Goal: Task Accomplishment & Management: Complete application form

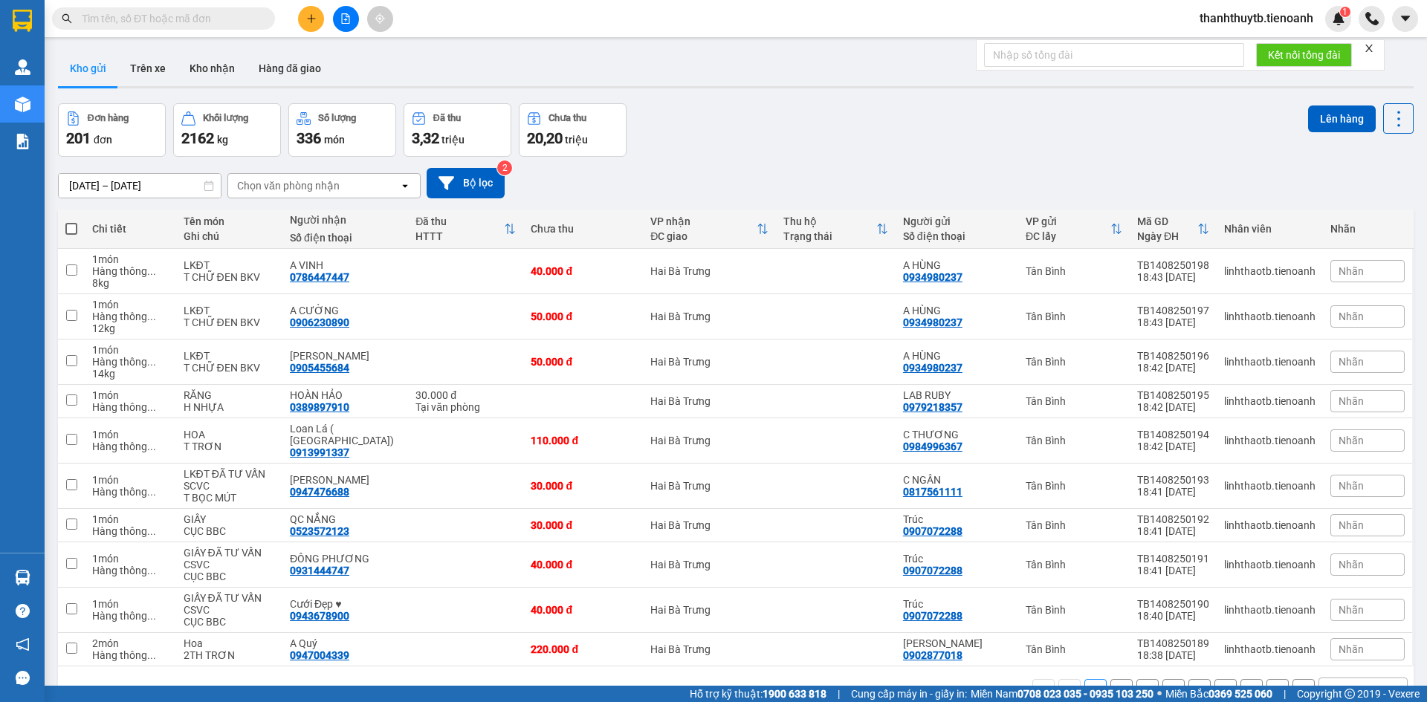
click at [195, 25] on input "text" at bounding box center [169, 18] width 175 height 16
paste input "0901476736"
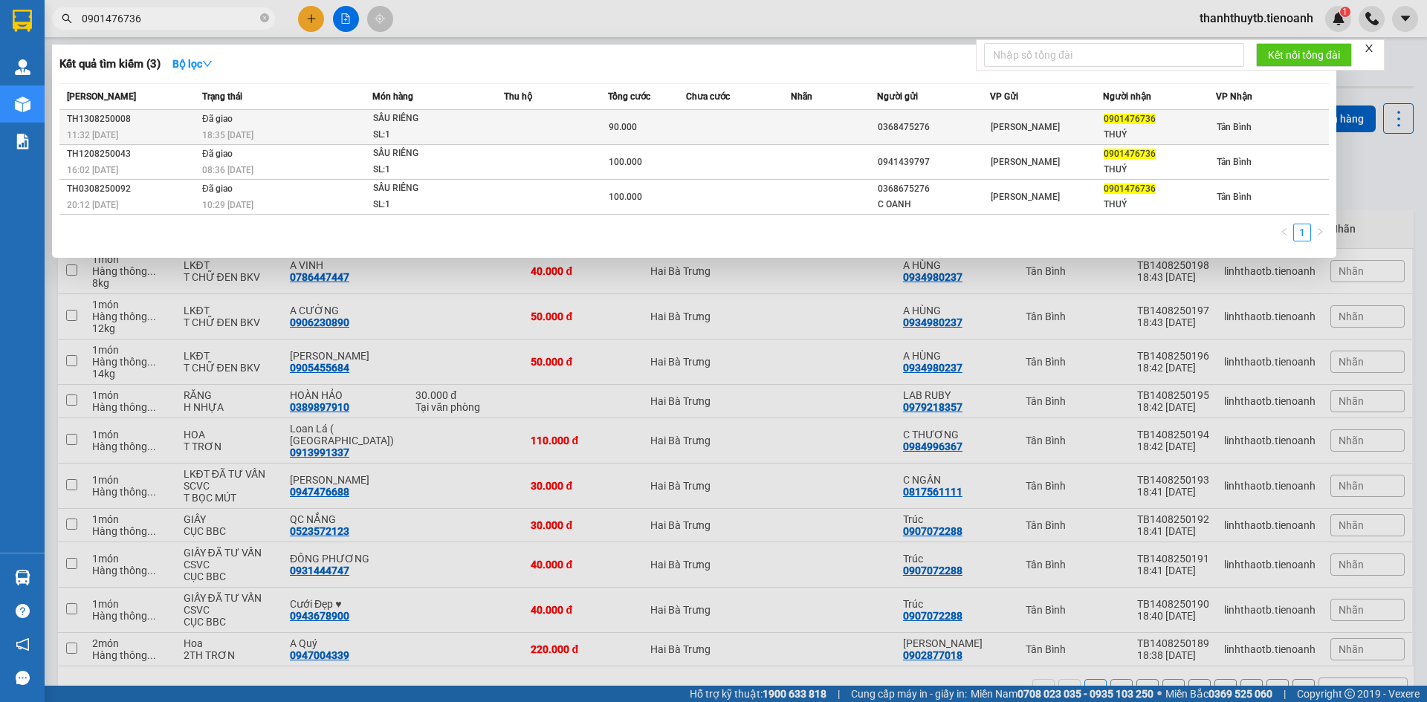
type input "0901476736"
click at [452, 125] on div "SẦU RIÊNG" at bounding box center [428, 119] width 111 height 16
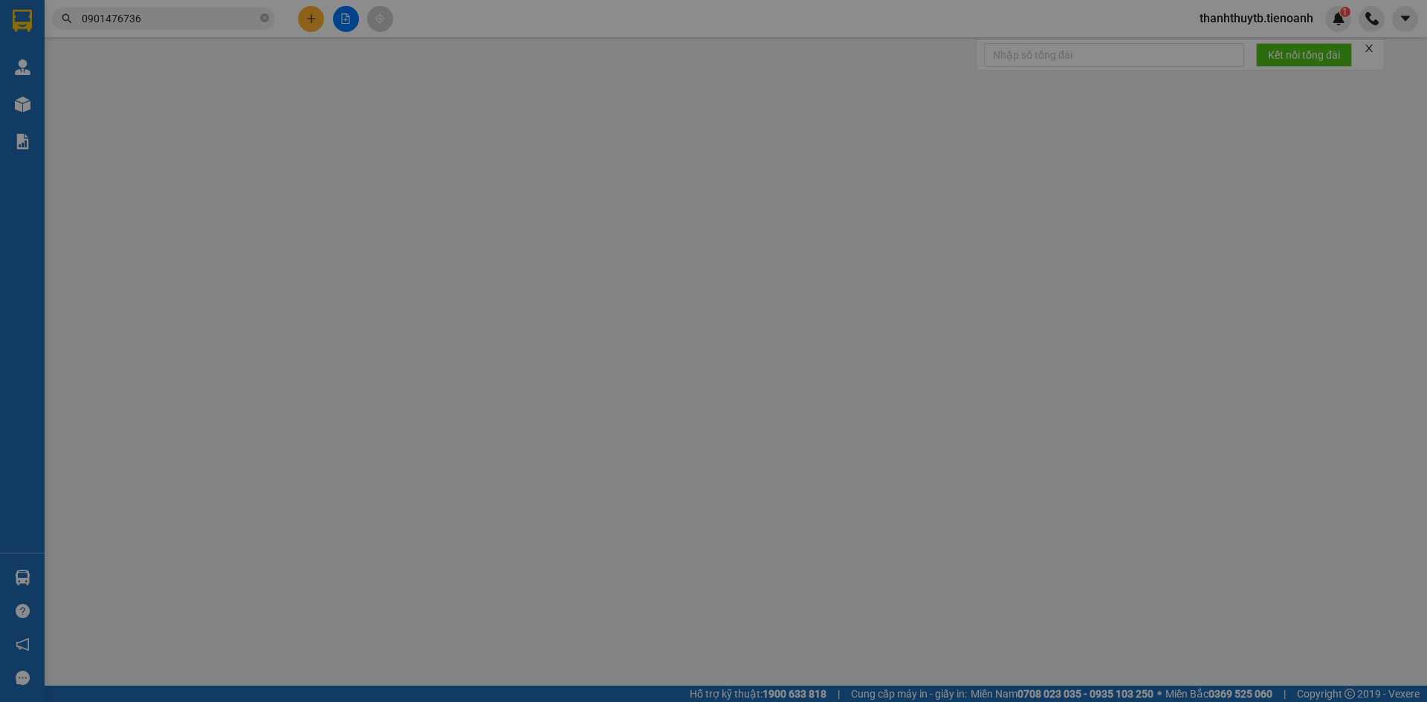
type input "0901476736"
type input "THUÝ"
type input "0368475276"
type input "90.000"
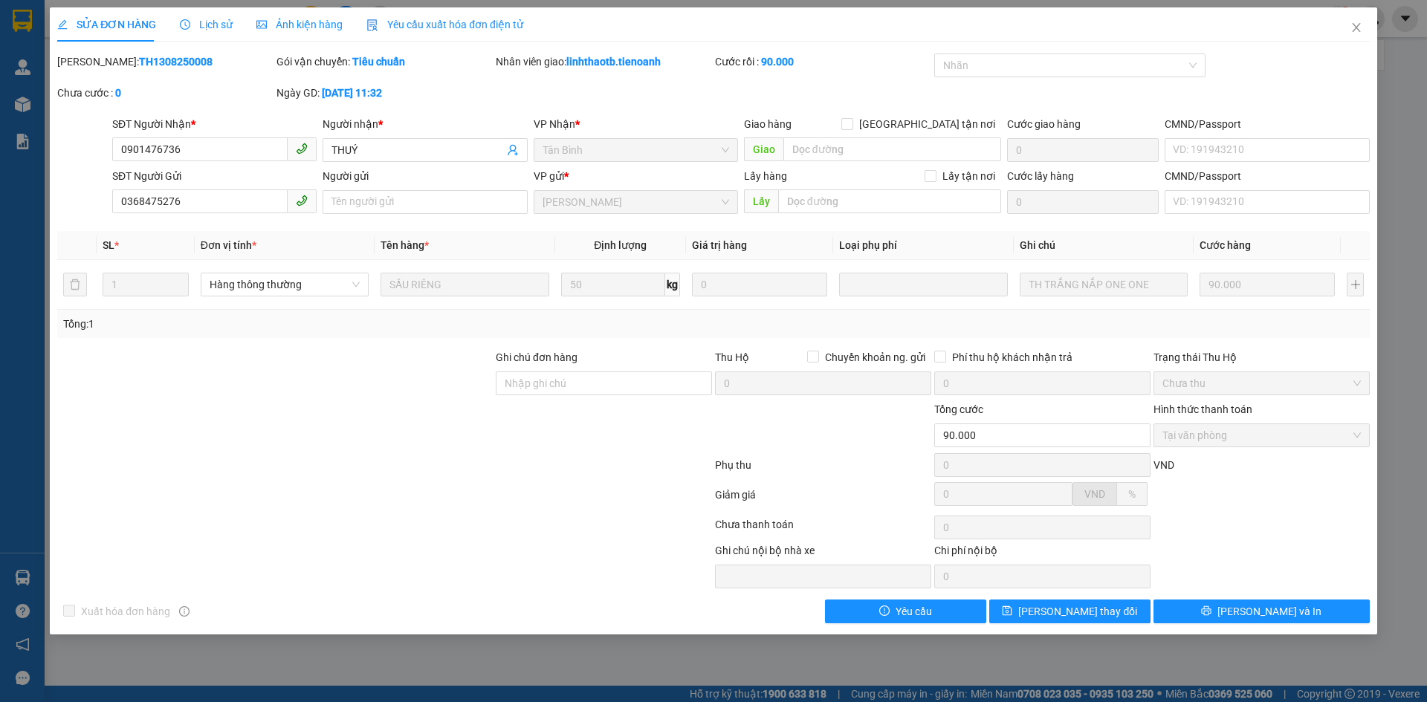
click at [201, 24] on span "Lịch sử" at bounding box center [206, 25] width 53 height 12
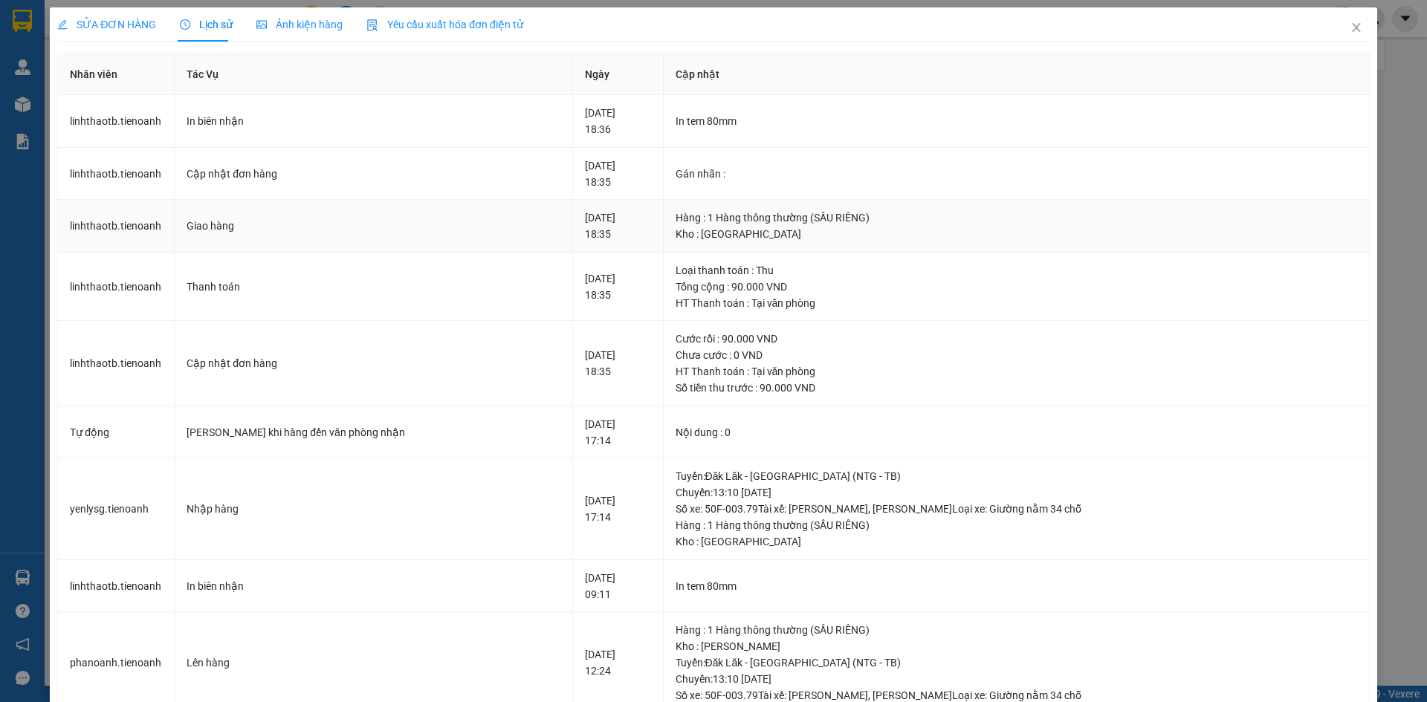
click at [832, 239] on div "Kho : [GEOGRAPHIC_DATA]" at bounding box center [1016, 234] width 681 height 16
click at [1350, 33] on icon "close" at bounding box center [1356, 28] width 12 height 12
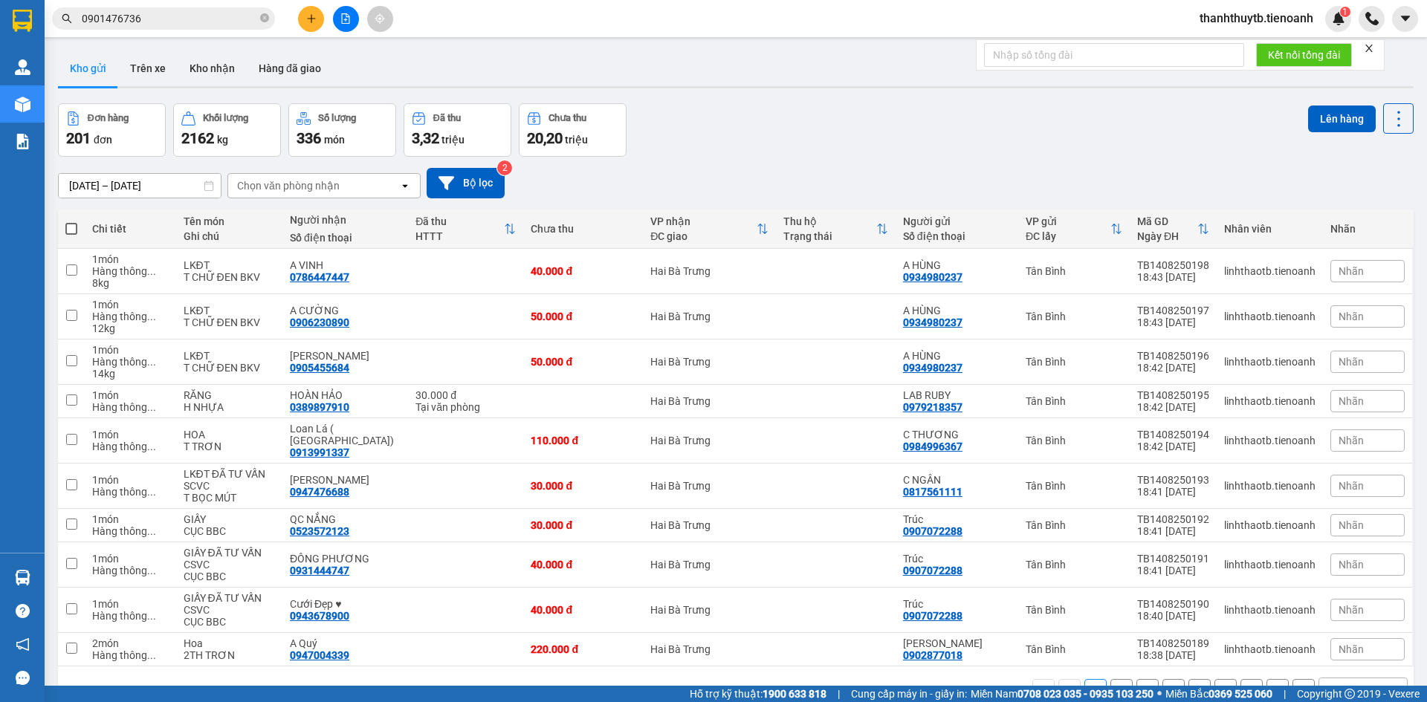
click at [209, 27] on span "0901476736" at bounding box center [163, 18] width 223 height 22
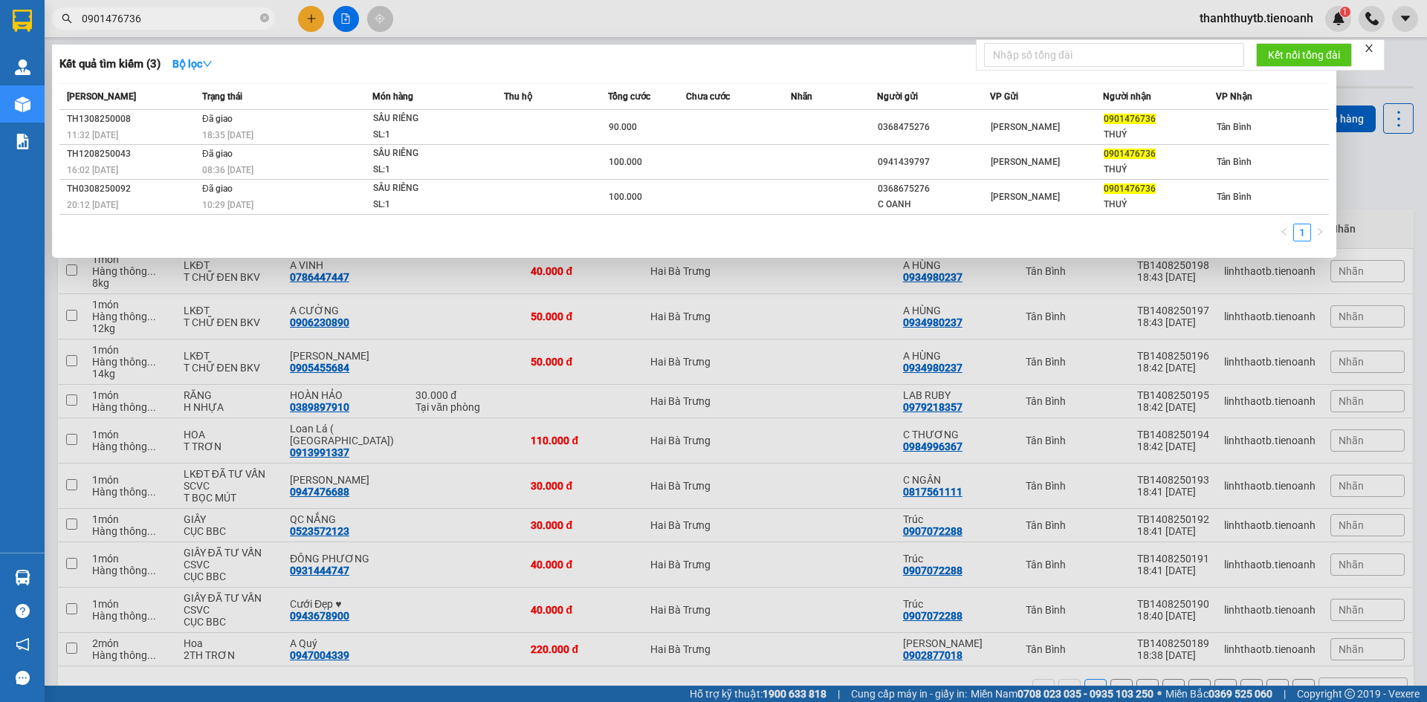
click at [210, 17] on input "0901476736" at bounding box center [169, 18] width 175 height 16
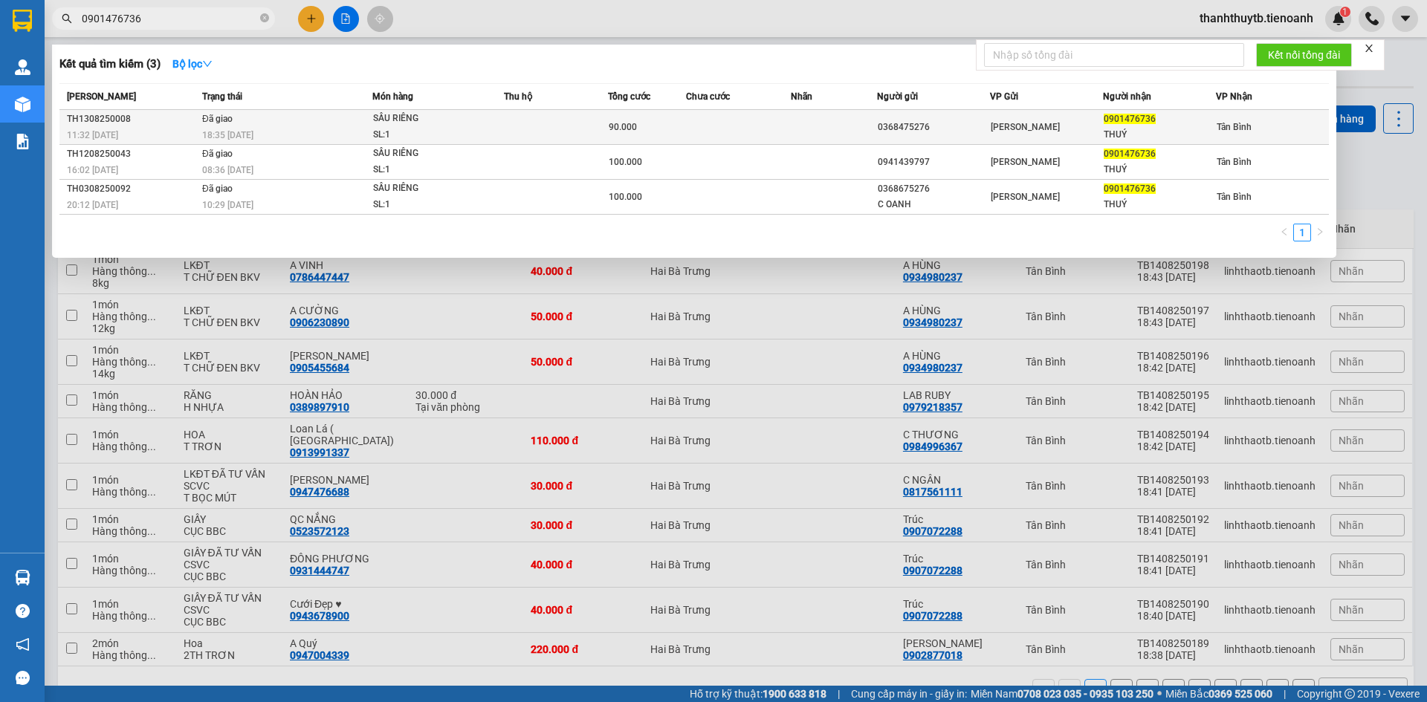
click at [265, 130] on div "18:35 [DATE]" at bounding box center [286, 135] width 169 height 16
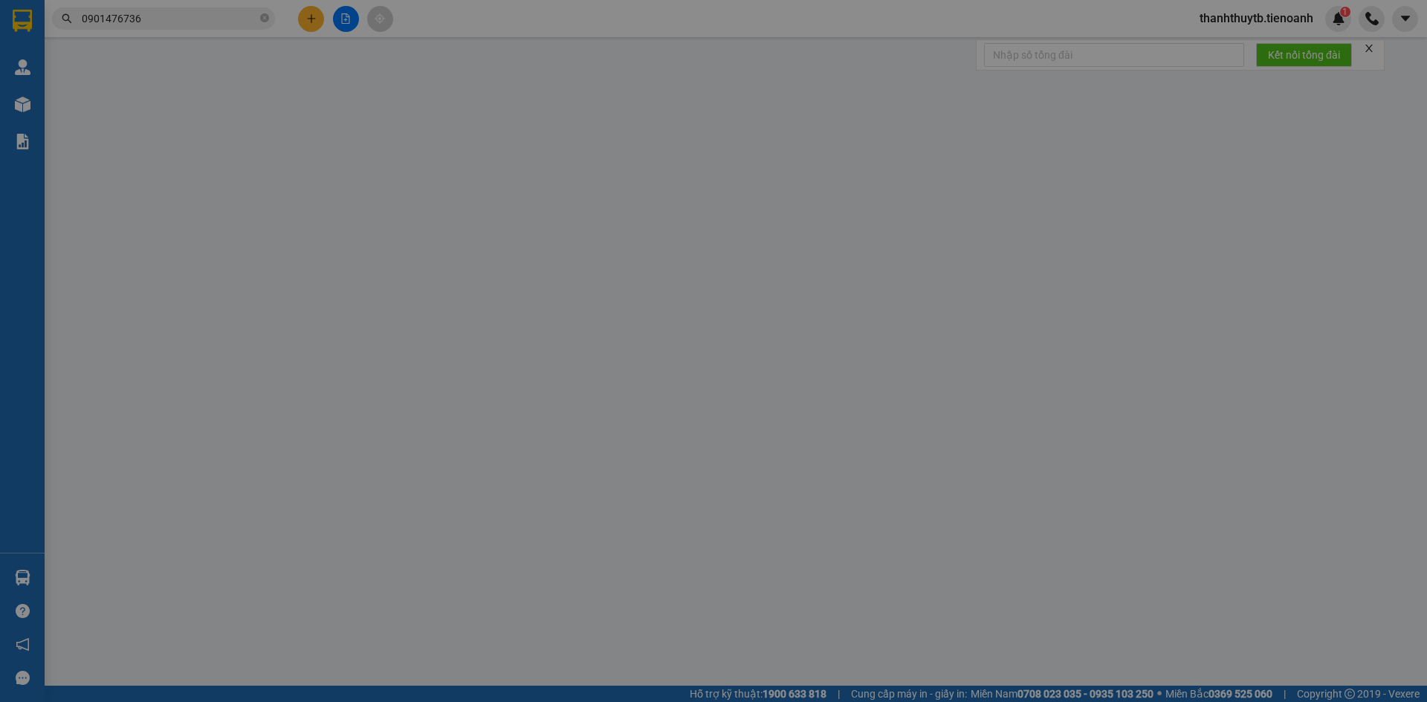
type input "0901476736"
type input "THUÝ"
type input "0368475276"
type input "90.000"
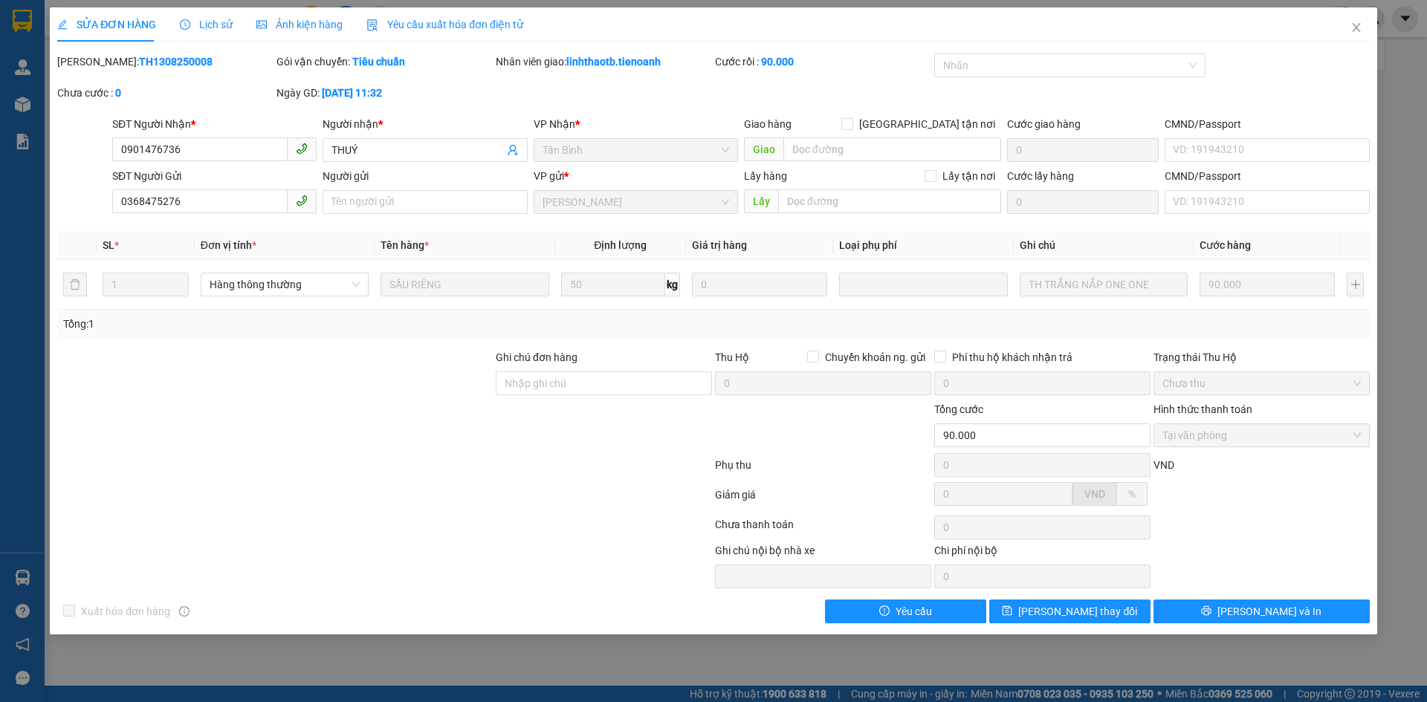
click at [215, 25] on span "Lịch sử" at bounding box center [206, 25] width 53 height 12
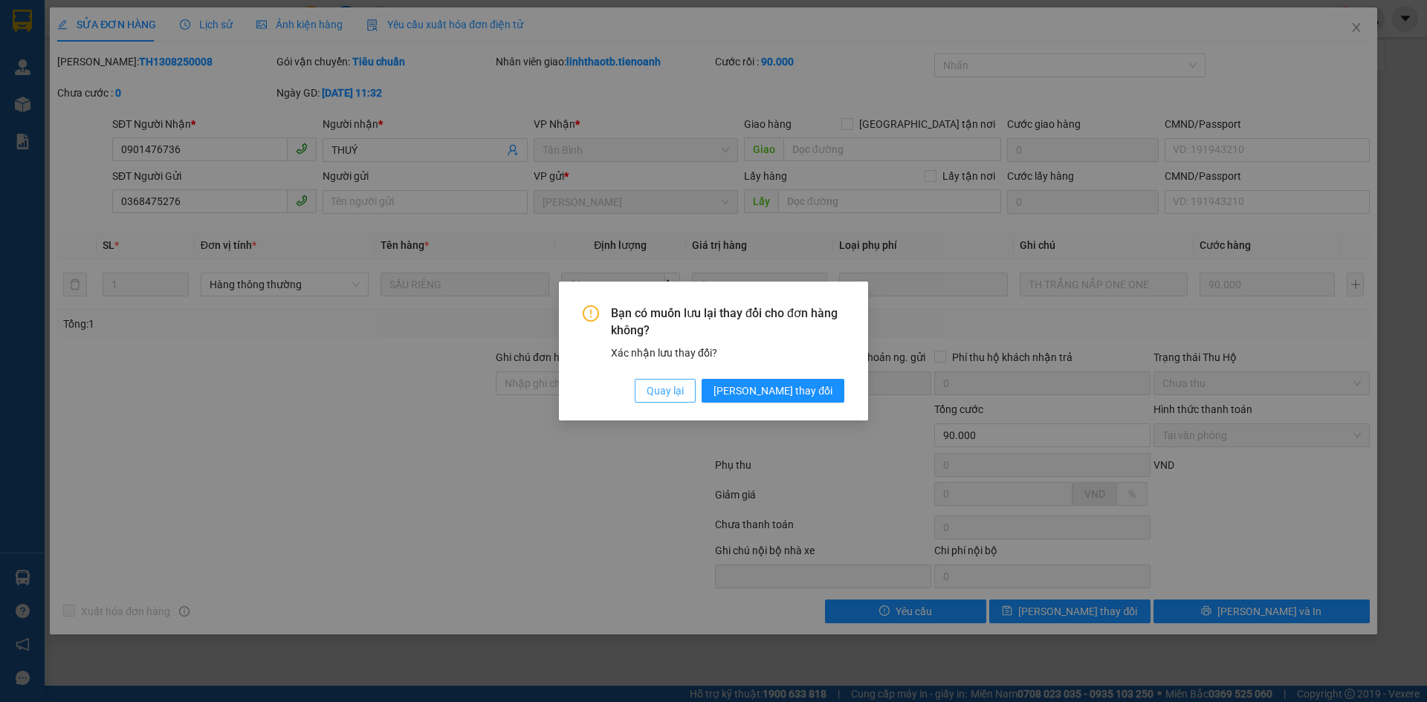
click at [684, 389] on span "Quay lại" at bounding box center [665, 391] width 37 height 16
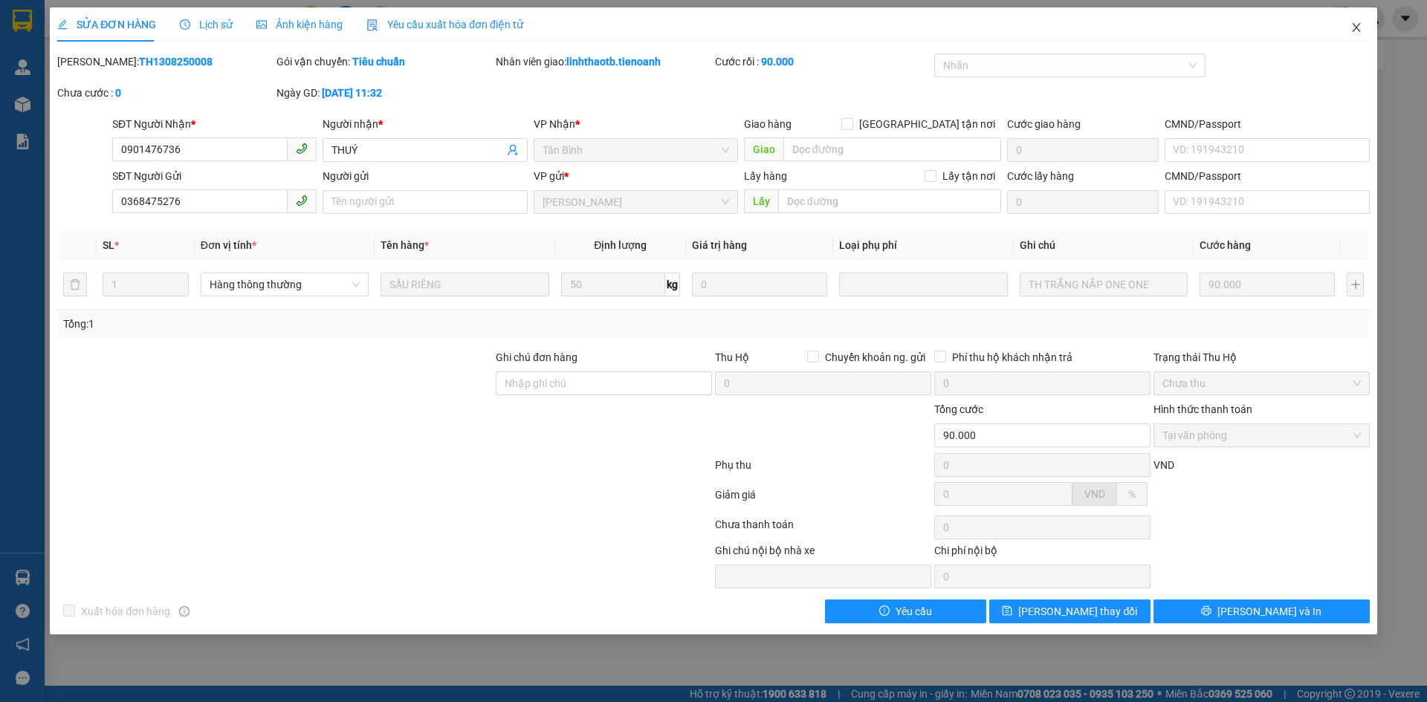
click at [1348, 26] on span "Close" at bounding box center [1356, 28] width 42 height 42
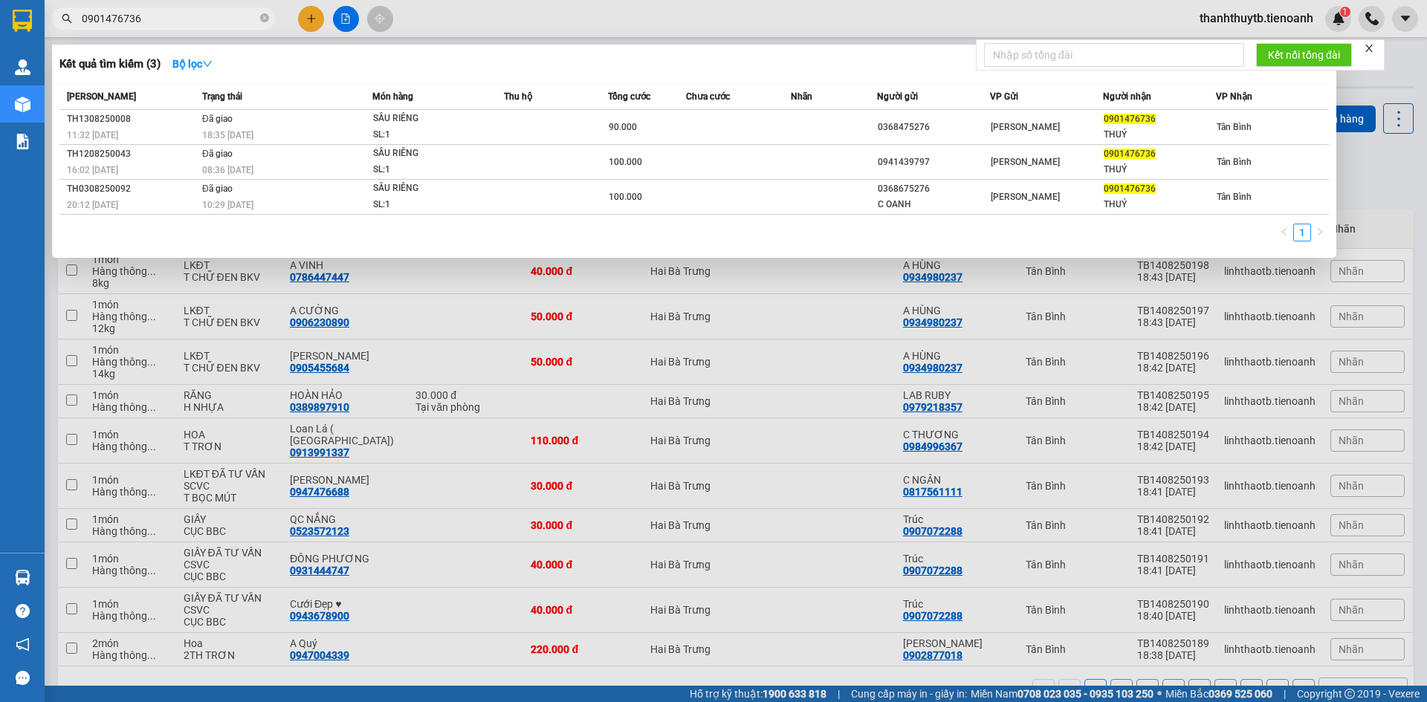
click at [169, 17] on input "0901476736" at bounding box center [169, 18] width 175 height 16
